Goal: Find specific page/section: Find specific page/section

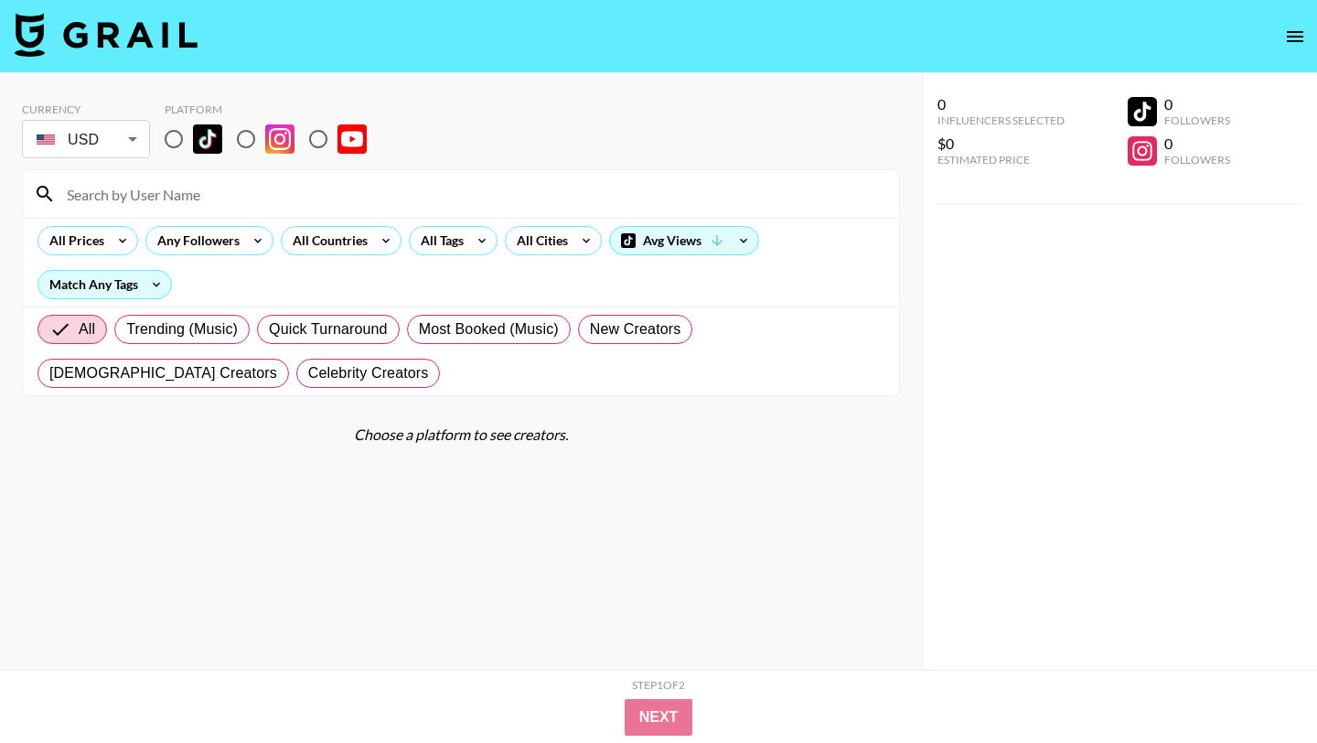
click at [298, 191] on input at bounding box center [472, 193] width 832 height 29
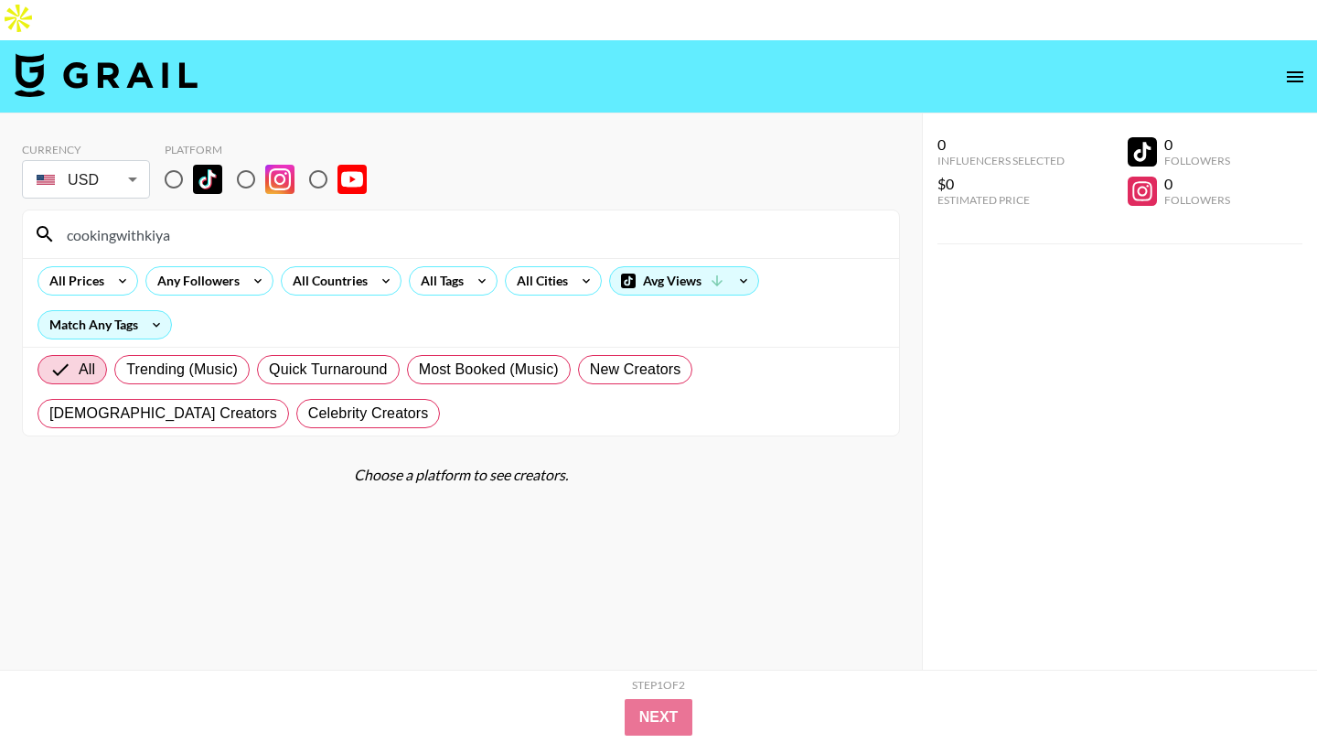
click at [279, 220] on input "cookingwithkiya" at bounding box center [472, 234] width 832 height 29
type input "cookingwithkiya"
click at [295, 220] on input "cookingwithkiya" at bounding box center [472, 234] width 832 height 29
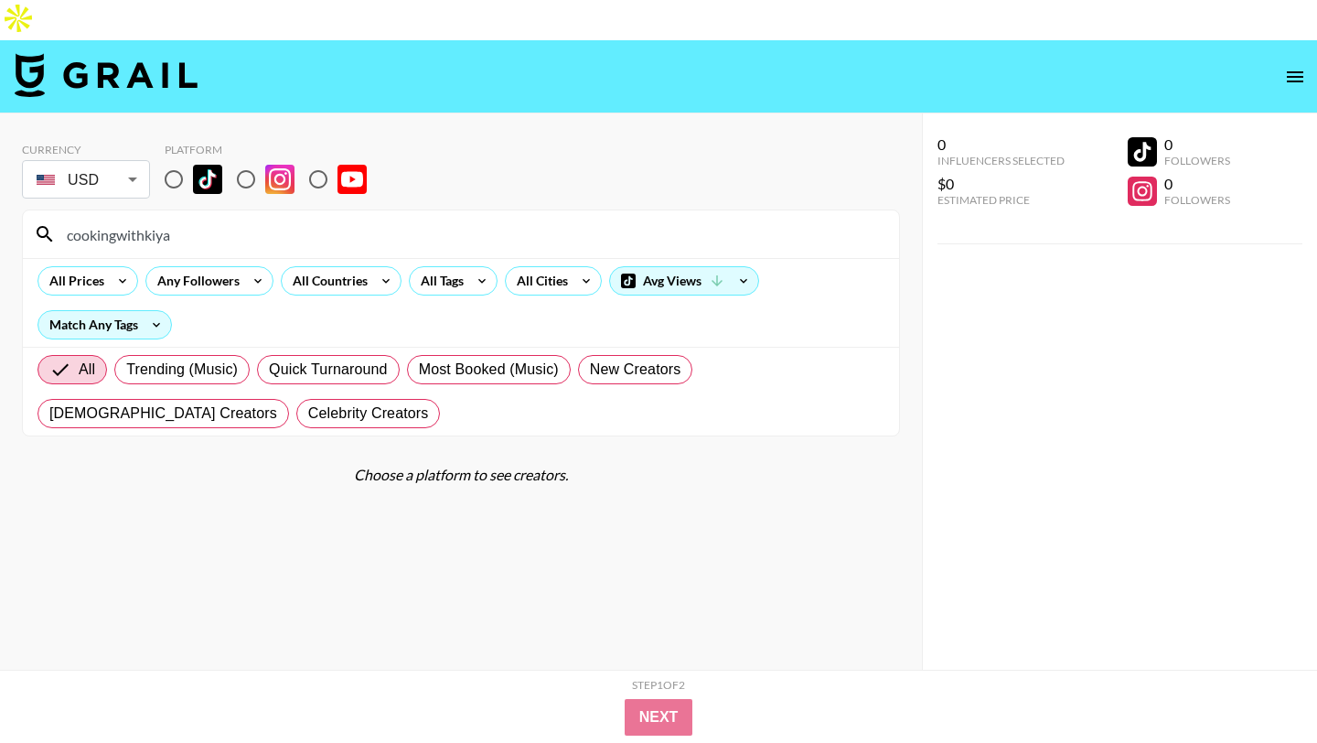
click at [295, 220] on input "cookingwithkiya" at bounding box center [472, 234] width 832 height 29
paste input "cookinwitkya"
type input "cookinwitkya"
click at [192, 160] on input "radio" at bounding box center [174, 179] width 38 height 38
radio input "true"
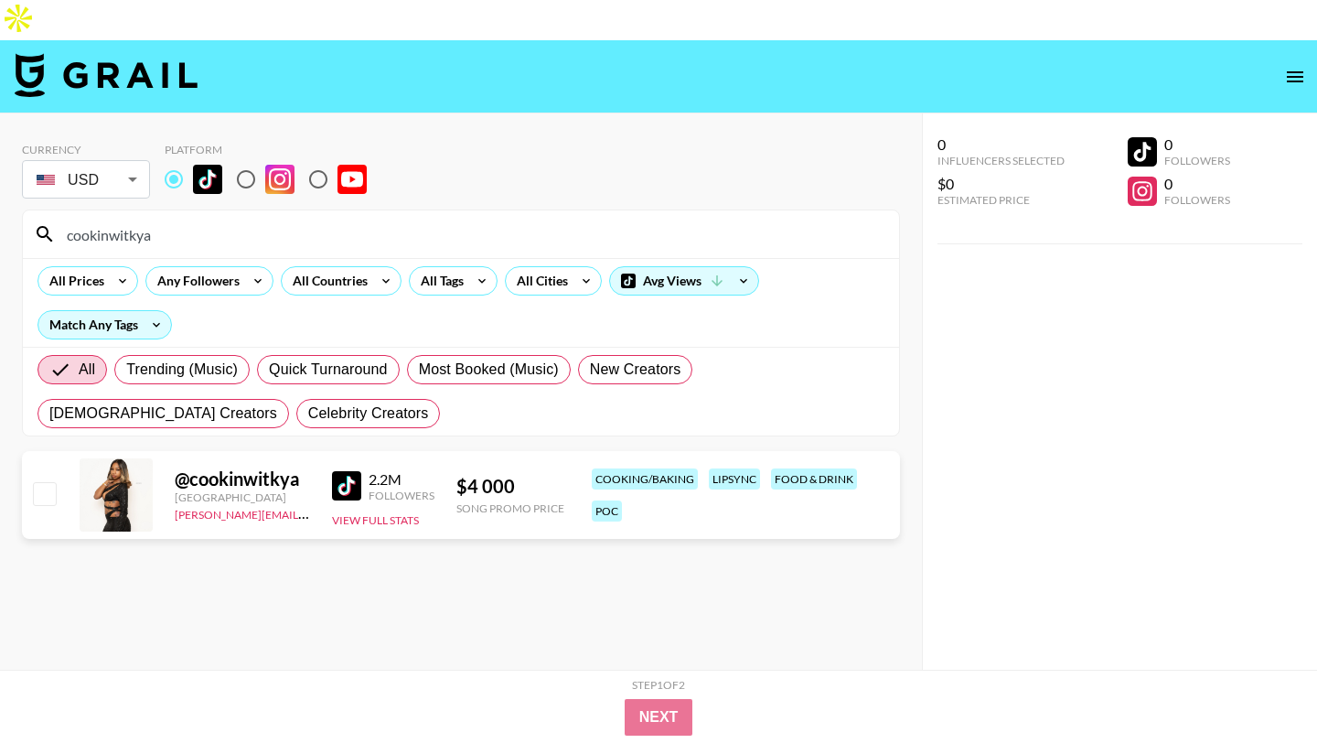
click at [242, 160] on input "radio" at bounding box center [246, 179] width 38 height 38
radio input "true"
click at [169, 160] on input "radio" at bounding box center [174, 179] width 38 height 38
radio input "true"
click at [349, 471] on img at bounding box center [346, 485] width 29 height 29
